Goal: Task Accomplishment & Management: Use online tool/utility

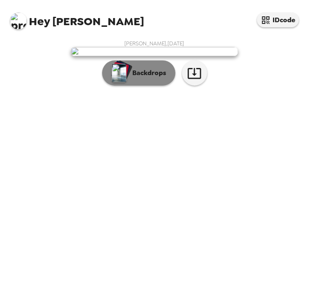
click at [152, 78] on p "Backdrops" at bounding box center [148, 73] width 38 height 10
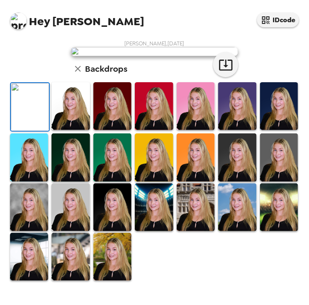
scroll to position [138, 0]
click at [113, 130] on img at bounding box center [113, 106] width 38 height 48
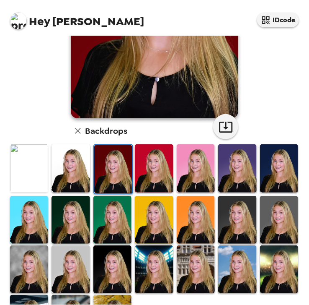
click at [84, 208] on img at bounding box center [71, 220] width 38 height 48
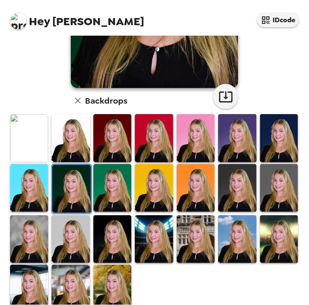
scroll to position [170, 0]
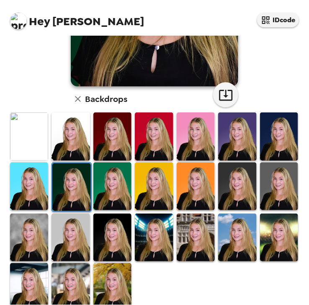
click at [102, 283] on img at bounding box center [113, 287] width 38 height 48
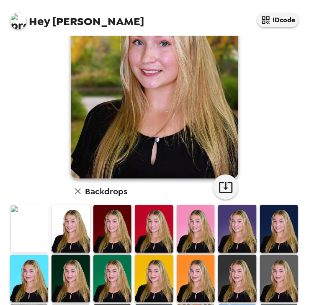
scroll to position [185, 0]
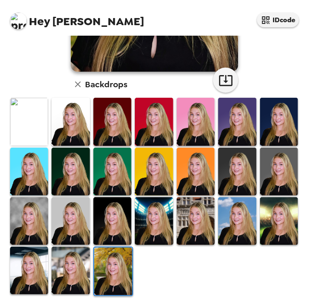
click at [22, 260] on img at bounding box center [29, 271] width 38 height 48
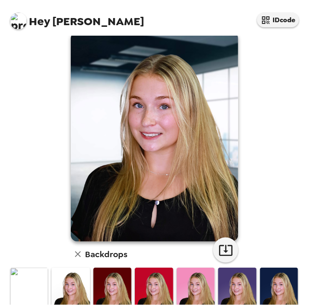
scroll to position [161, 0]
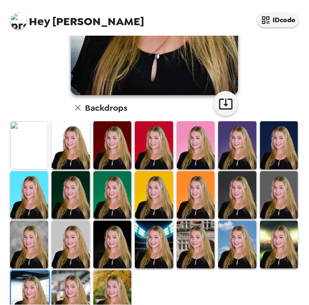
click at [273, 233] on img at bounding box center [279, 245] width 38 height 48
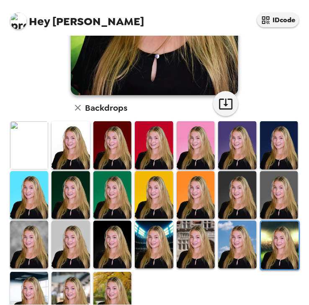
click at [149, 238] on img at bounding box center [154, 245] width 38 height 48
